Goal: Check status: Check status

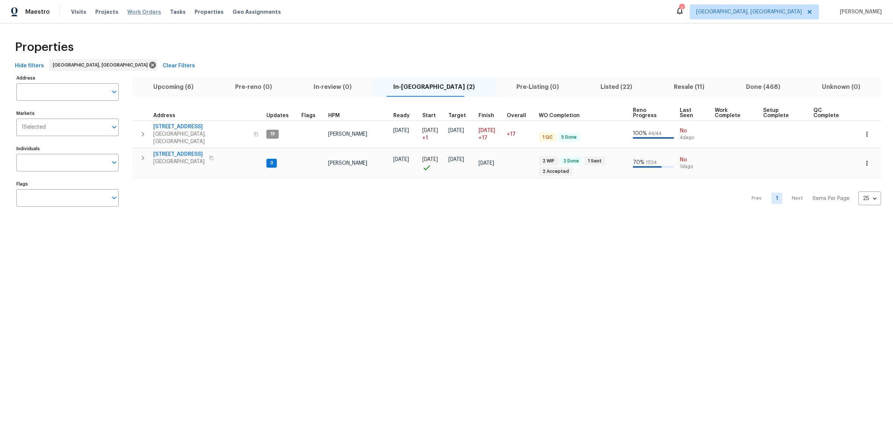
click at [141, 8] on span "Work Orders" at bounding box center [144, 11] width 34 height 7
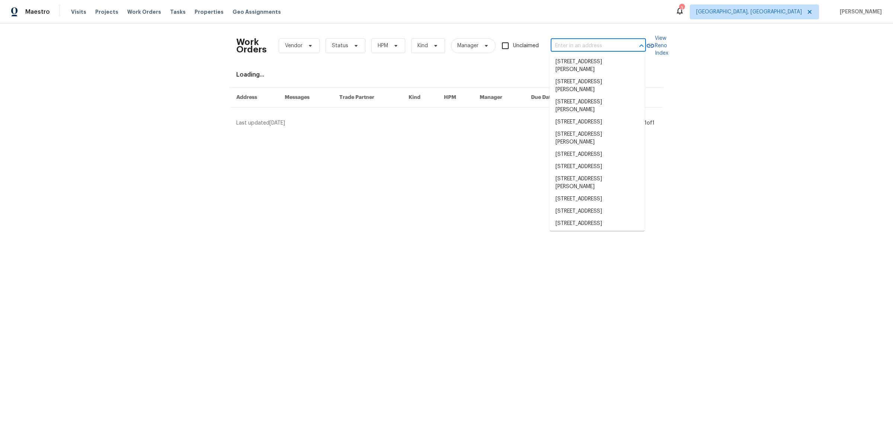
click at [579, 44] on input "text" at bounding box center [588, 46] width 74 height 12
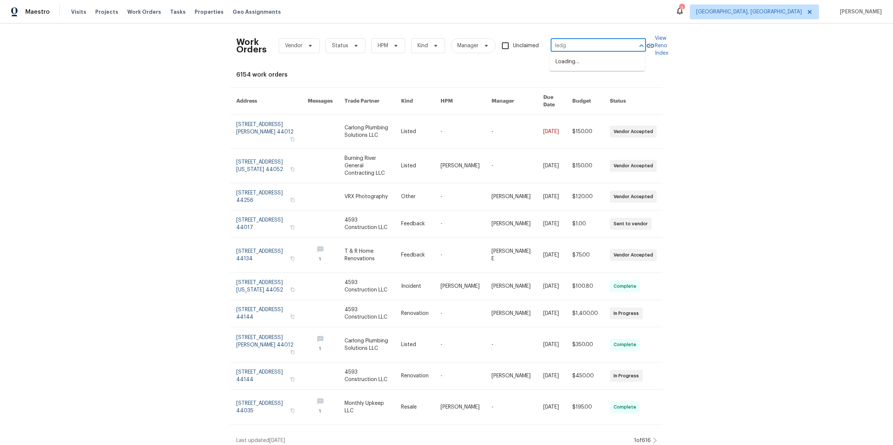
type input "ledge"
click at [588, 113] on li "[STREET_ADDRESS]" at bounding box center [597, 106] width 95 height 12
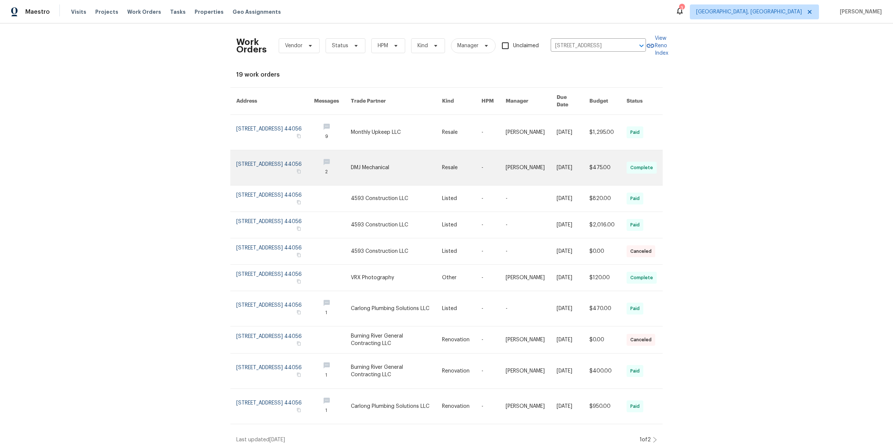
click at [255, 160] on link at bounding box center [275, 167] width 78 height 35
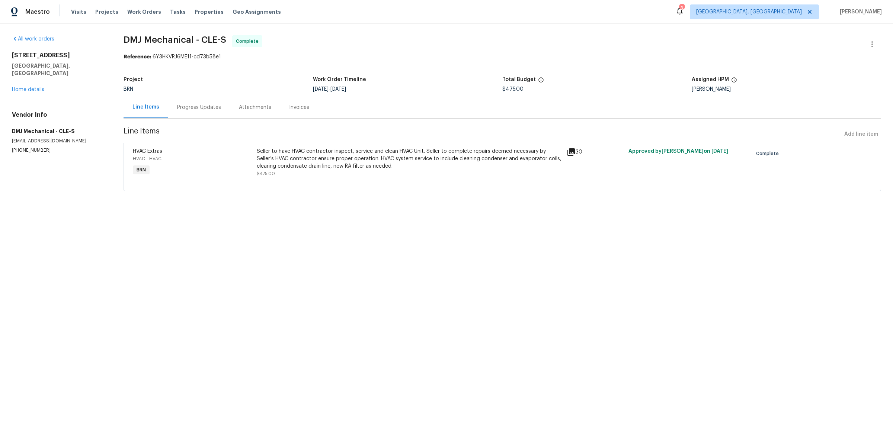
click at [201, 108] on div "Progress Updates" at bounding box center [199, 107] width 44 height 7
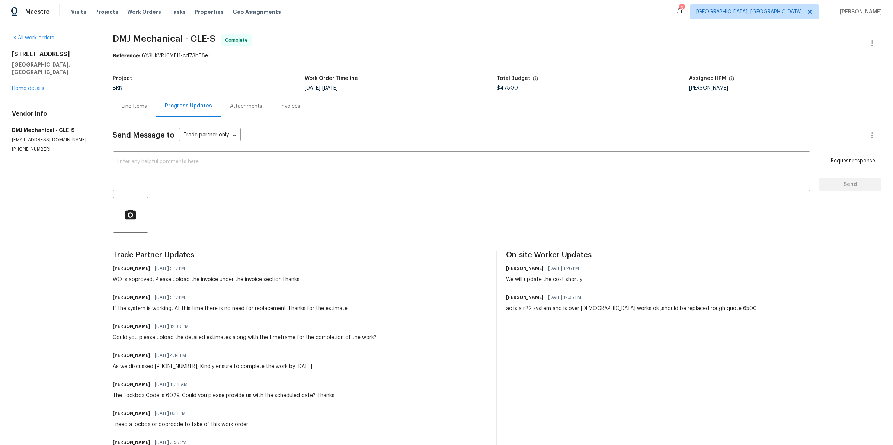
scroll to position [49, 0]
